Goal: Check status: Check status

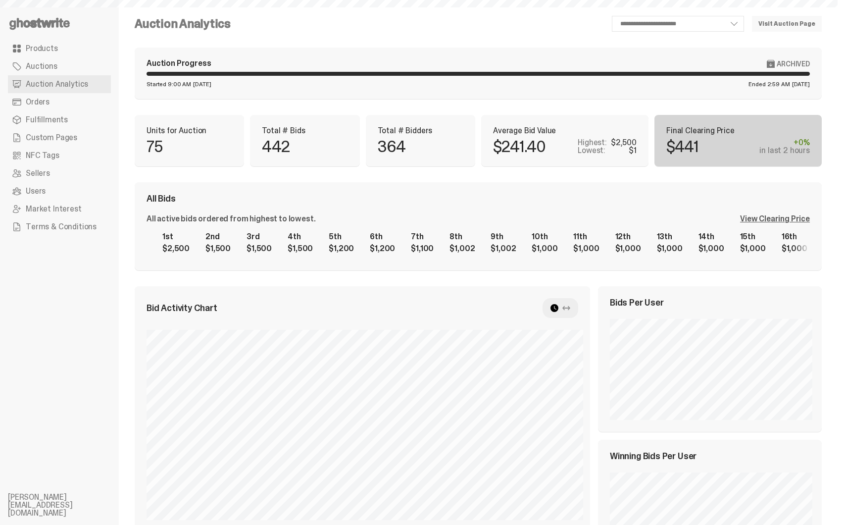
select select "**"
click at [64, 69] on link "Auctions" at bounding box center [59, 66] width 103 height 18
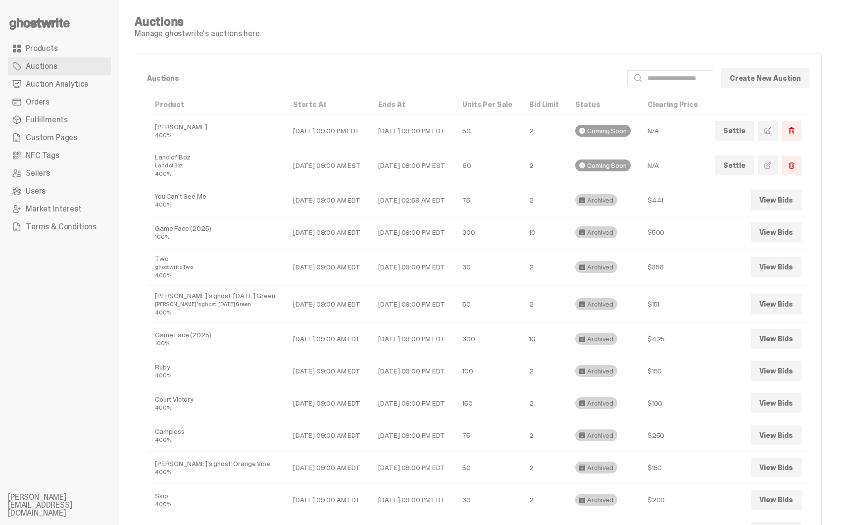
click at [769, 201] on link "View Bids" at bounding box center [776, 200] width 50 height 20
